Goal: Information Seeking & Learning: Understand process/instructions

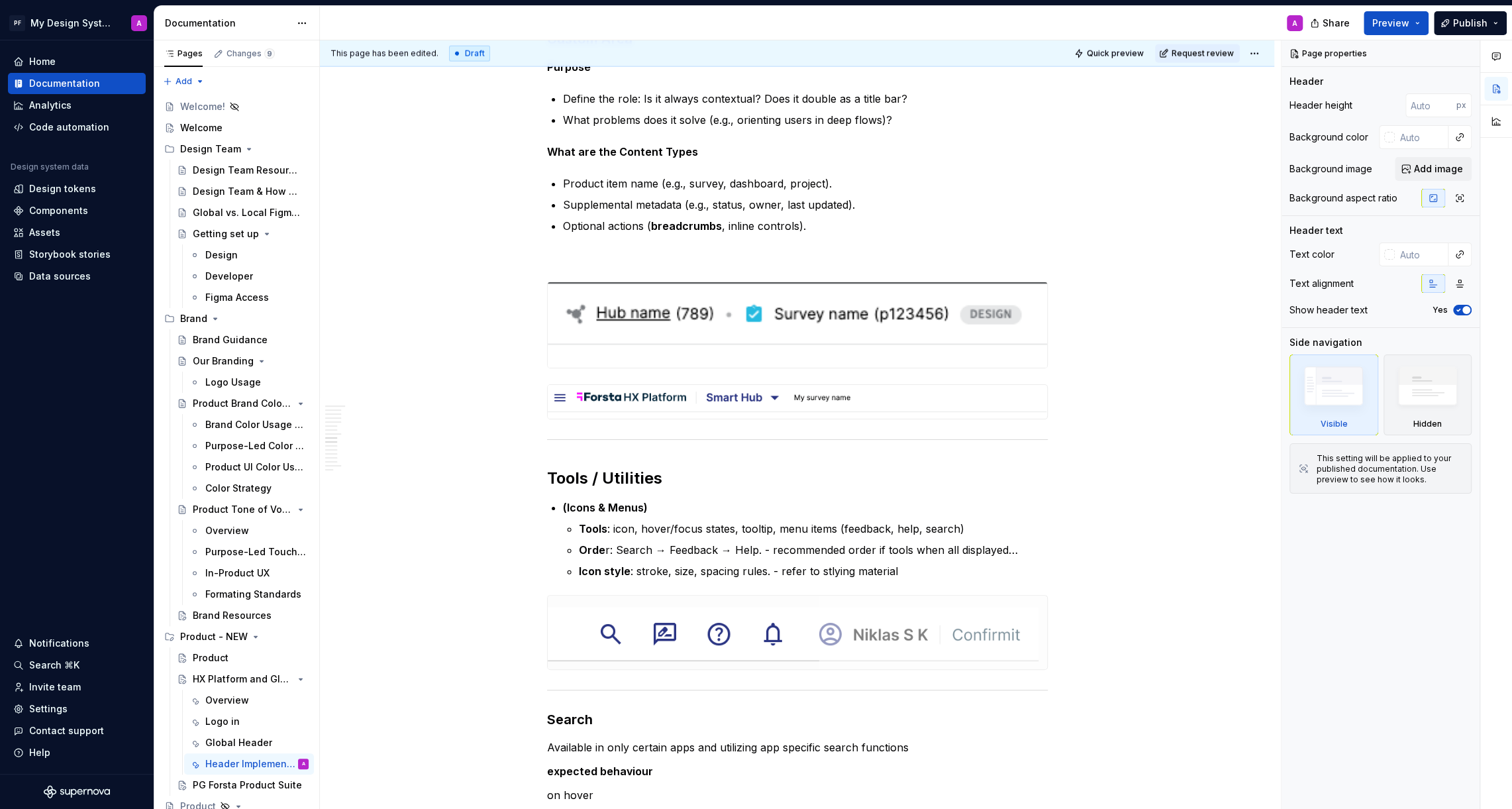
scroll to position [3033, 0]
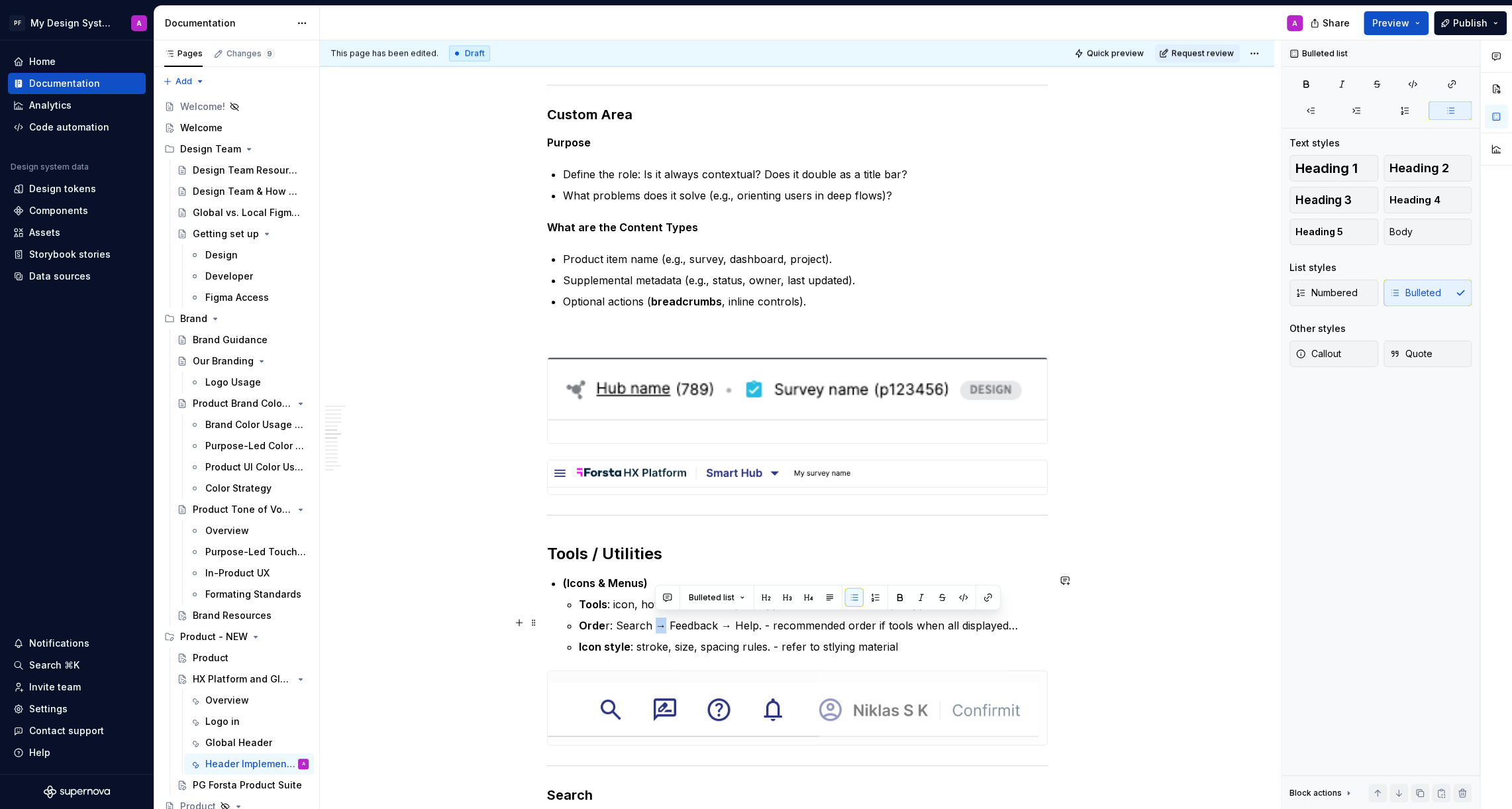
drag, startPoint x: 667, startPoint y: 620, endPoint x: 656, endPoint y: 620, distance: 11.0
click at [656, 620] on p "Orde r: Search → Feedback → Help. - recommended order if tools when all display…" at bounding box center [813, 626] width 469 height 16
copy p "→"
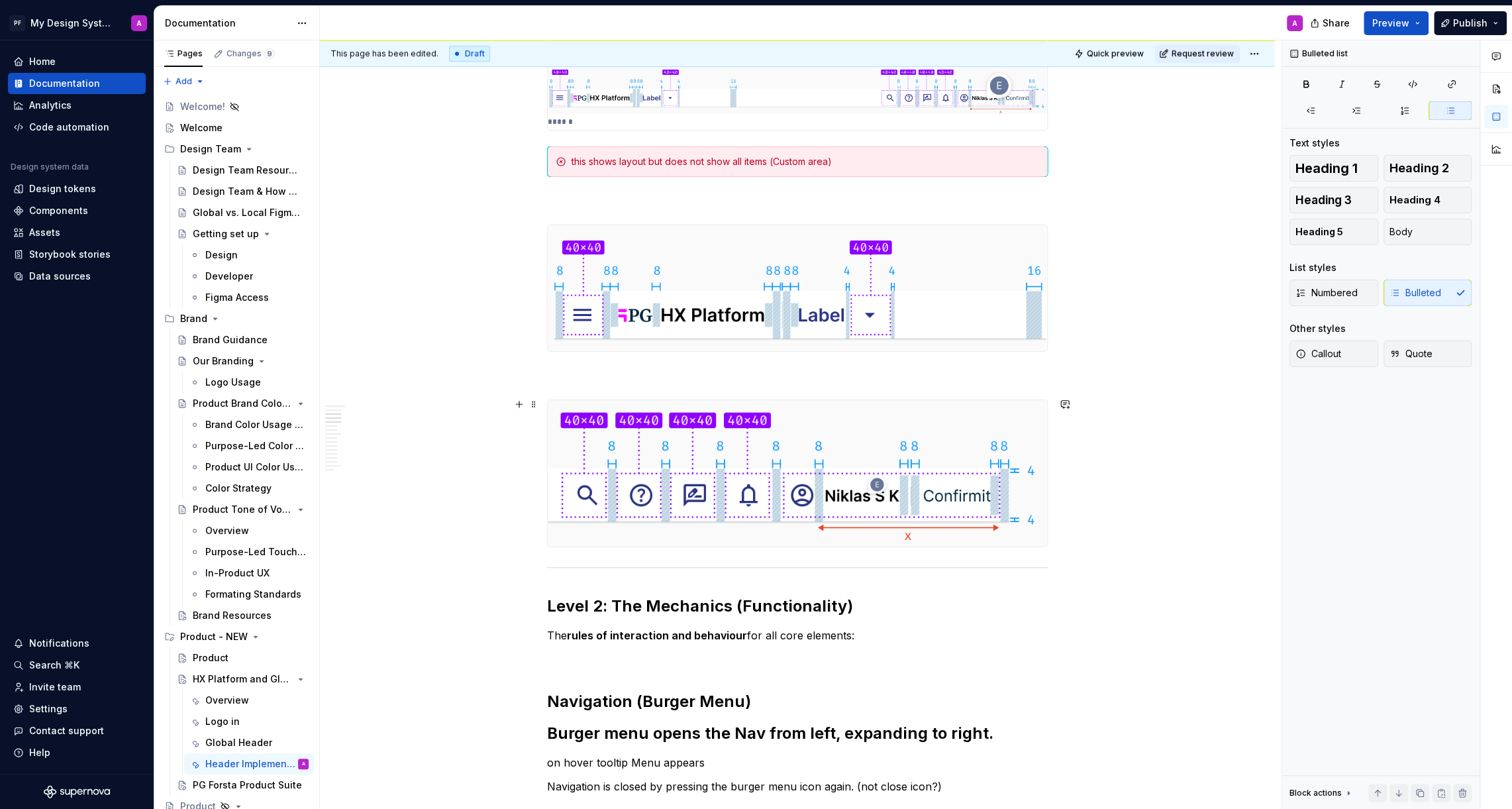
scroll to position [0, 0]
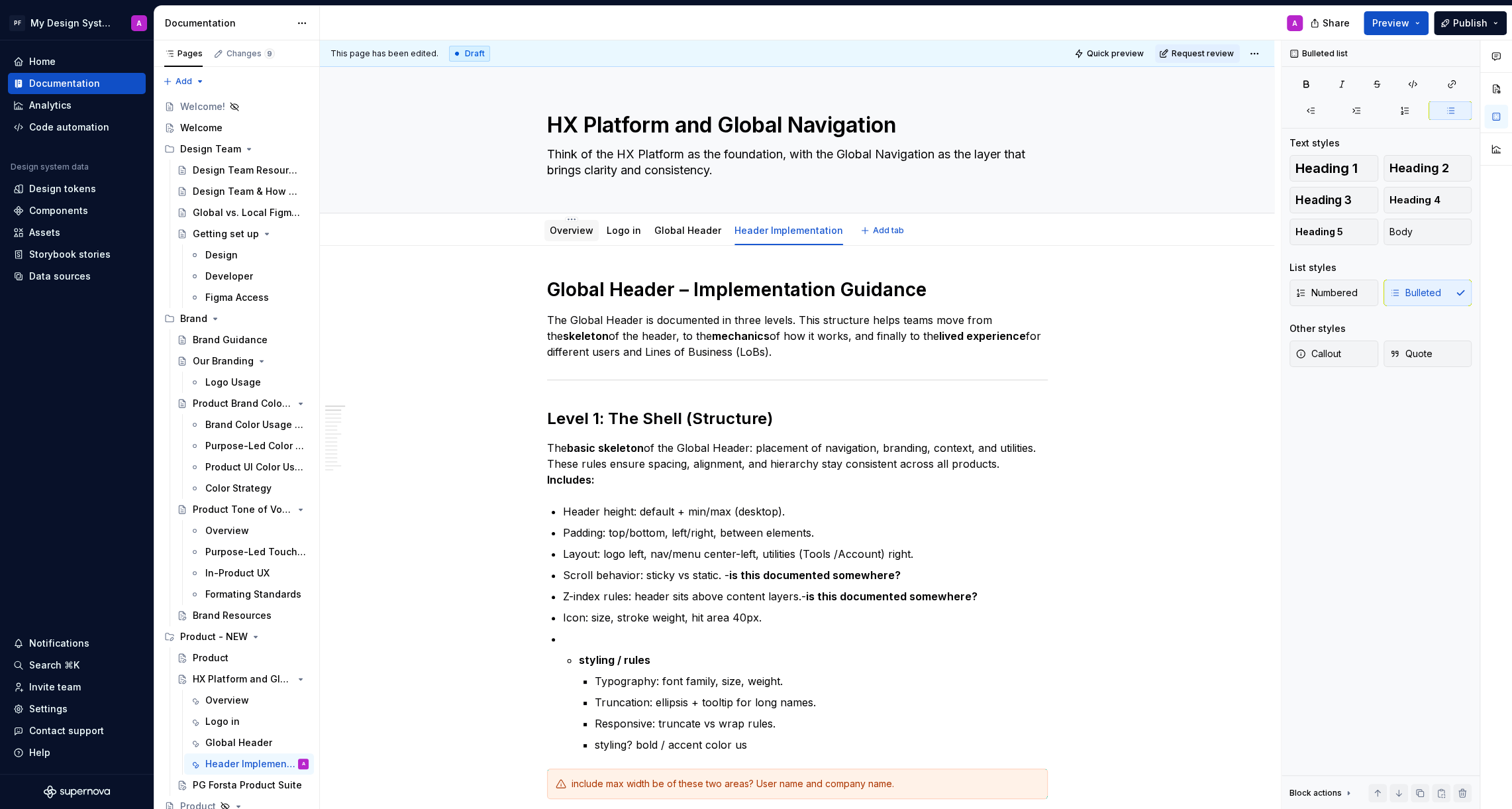
click at [577, 232] on link "Overview" at bounding box center [571, 230] width 44 height 12
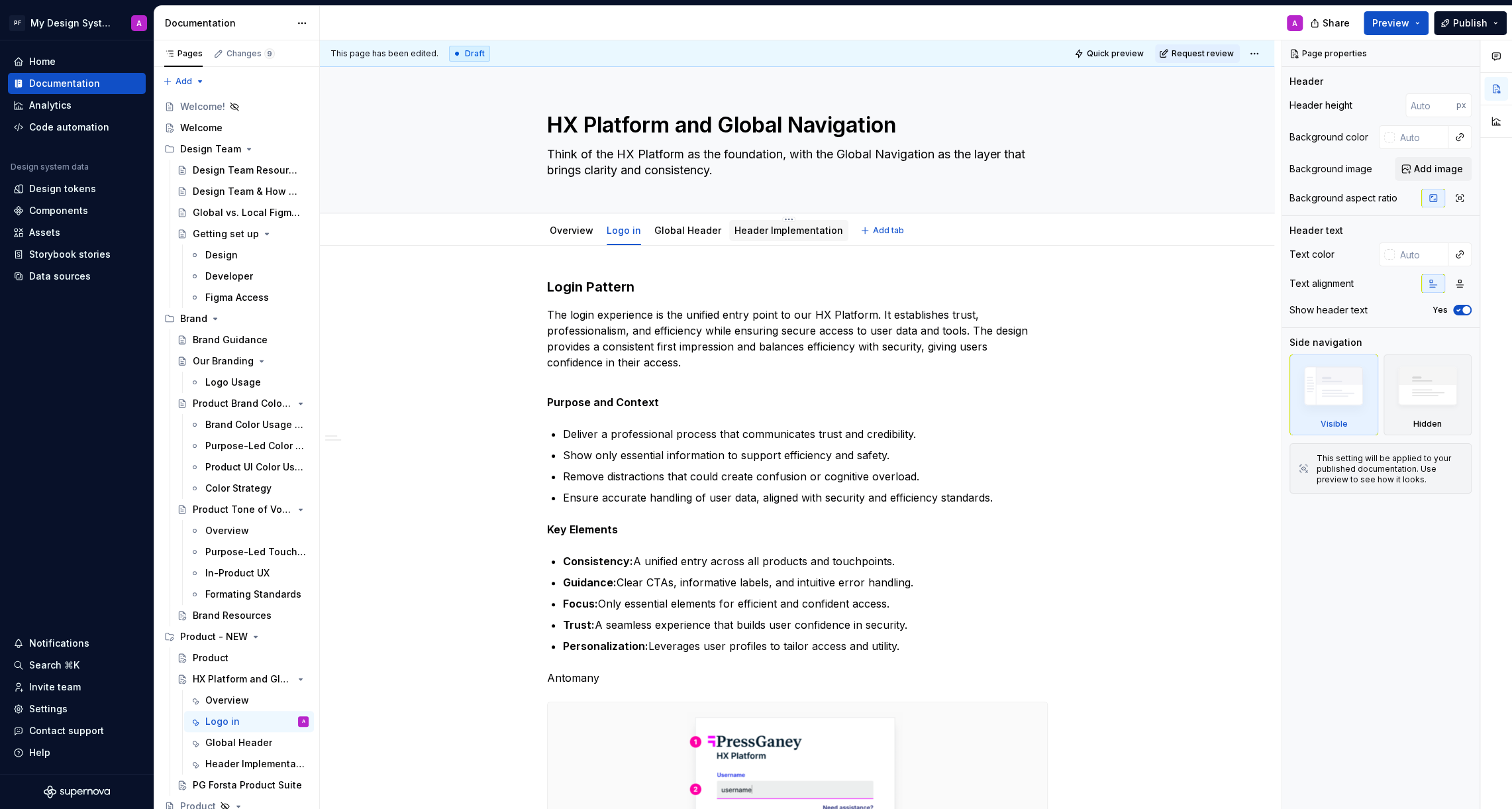
click at [749, 234] on link "Header Implementation" at bounding box center [789, 230] width 109 height 12
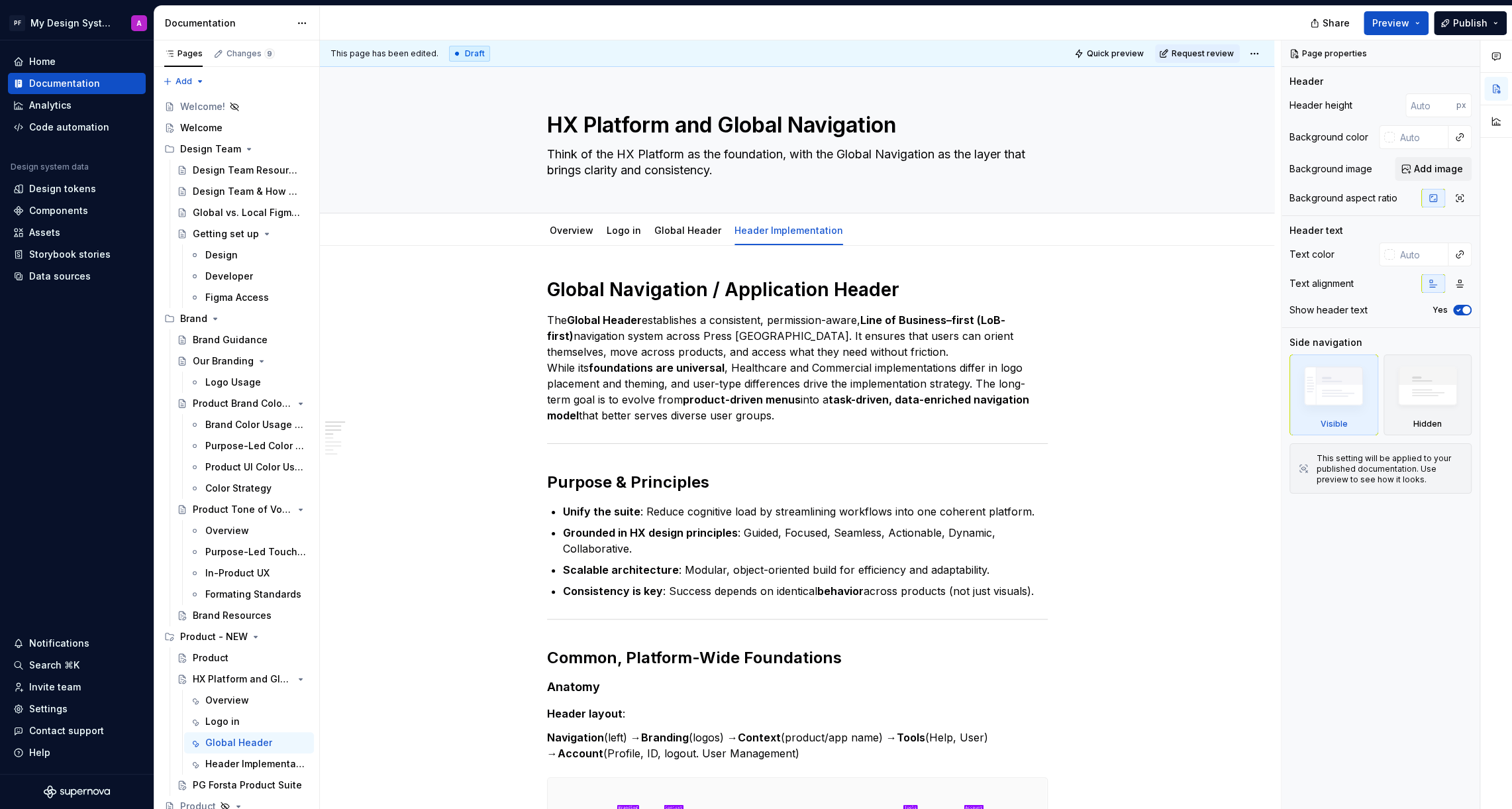
type textarea "*"
